Goal: Check status: Check status

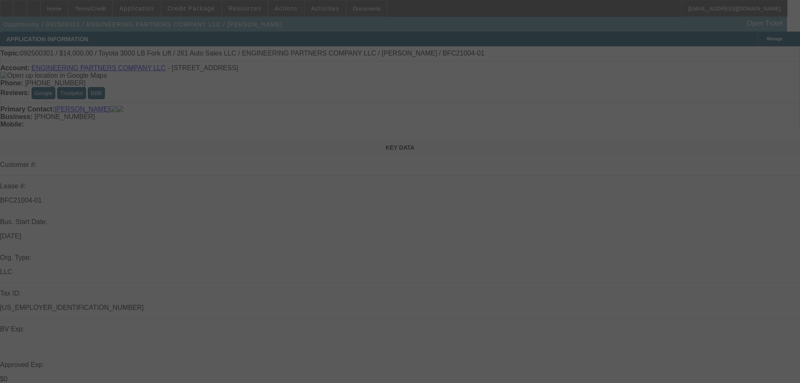
select select "0"
select select "2"
select select "0.1"
select select "4"
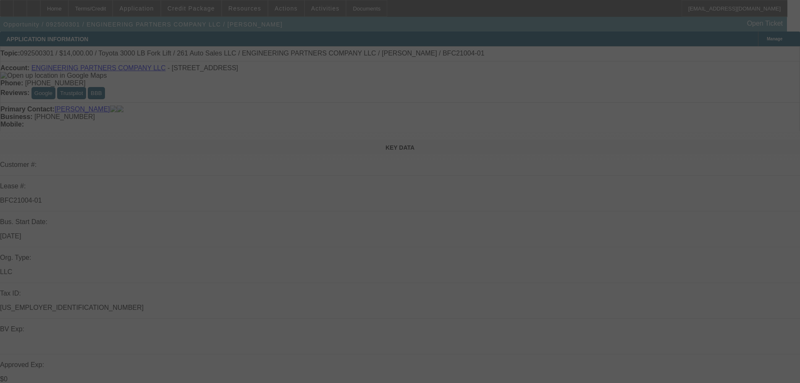
select select "0"
select select "2"
select select "0.1"
select select "4"
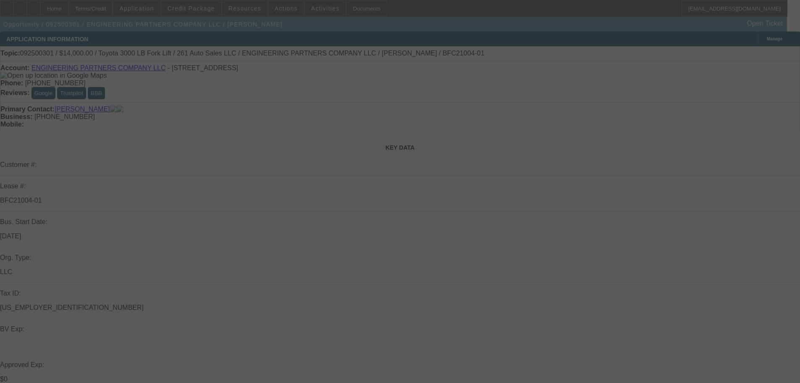
select select "0"
select select "2"
select select "0.1"
select select "4"
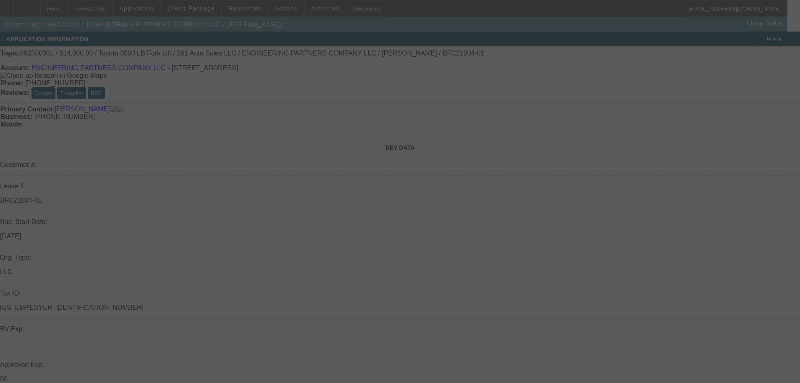
select select "0"
select select "3"
select select "0.1"
select select "4"
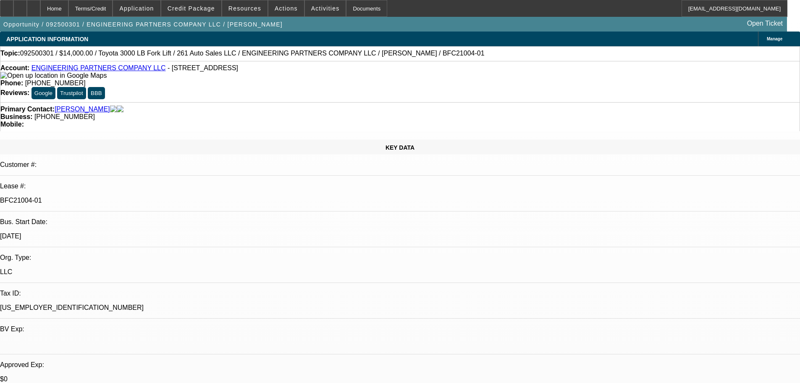
scroll to position [592, 0]
click at [189, 8] on span "Credit Package" at bounding box center [191, 8] width 47 height 7
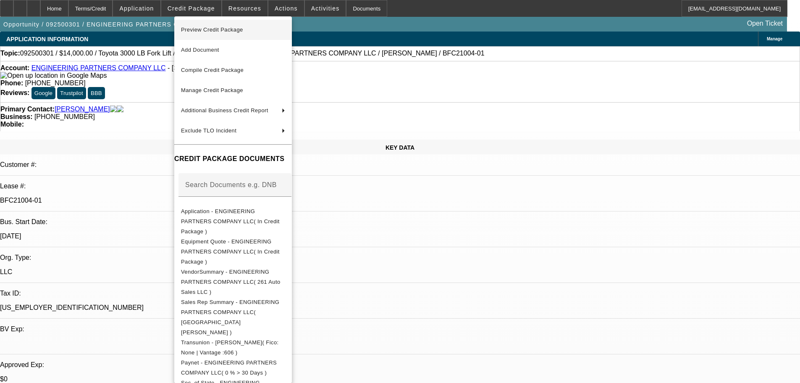
click at [205, 29] on span "Preview Credit Package" at bounding box center [212, 29] width 62 height 6
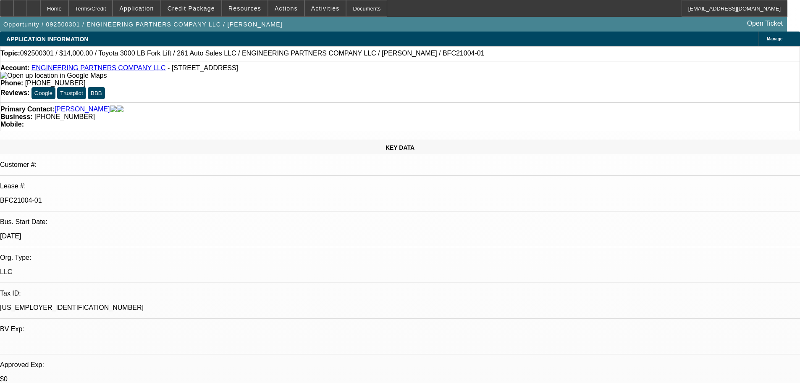
scroll to position [382, 0]
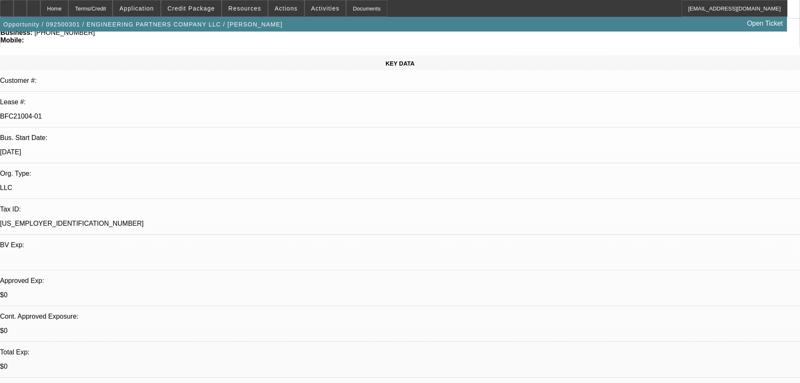
scroll to position [0, 0]
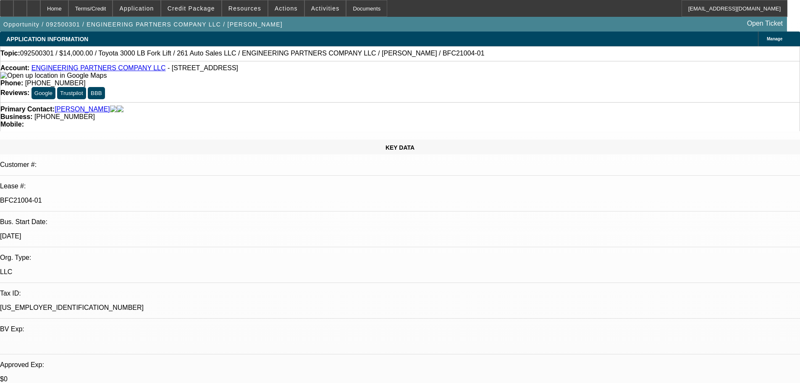
click at [19, 76] on img at bounding box center [53, 76] width 106 height 8
click at [19, 78] on img at bounding box center [53, 76] width 106 height 8
